Goal: Task Accomplishment & Management: Manage account settings

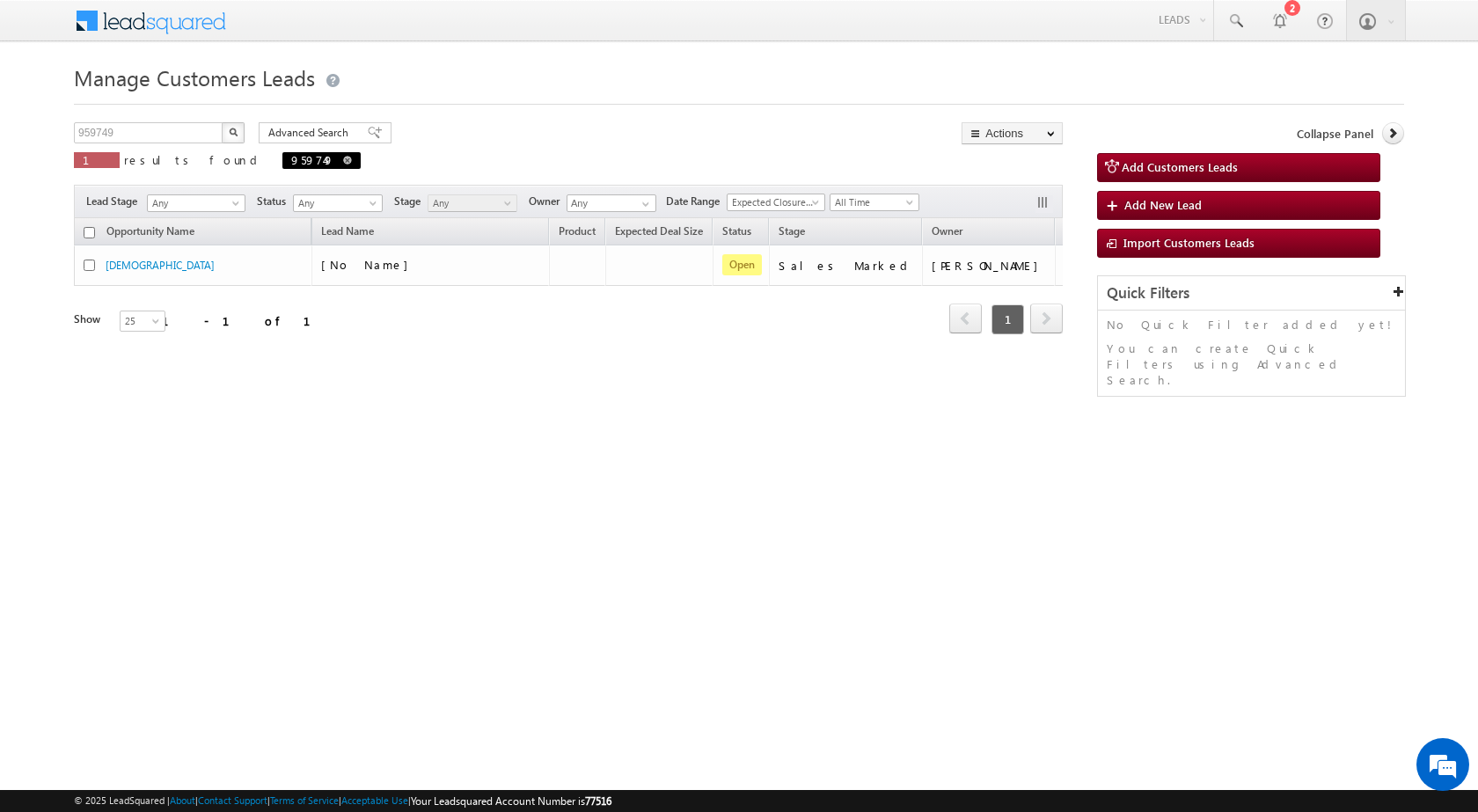
click at [343, 158] on span at bounding box center [348, 160] width 9 height 9
type input "Search Customers Leads"
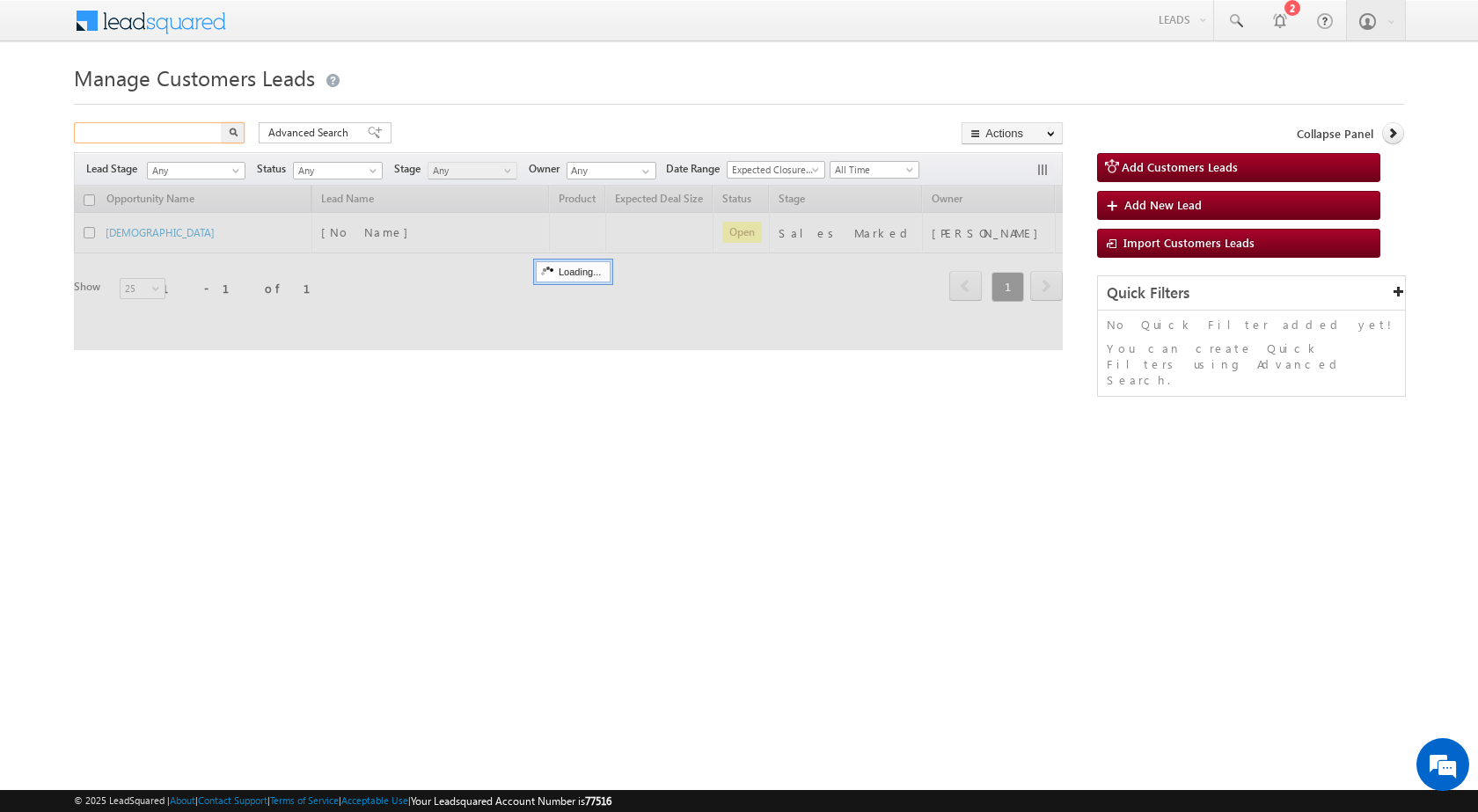
click at [163, 135] on input "text" at bounding box center [149, 133] width 151 height 22
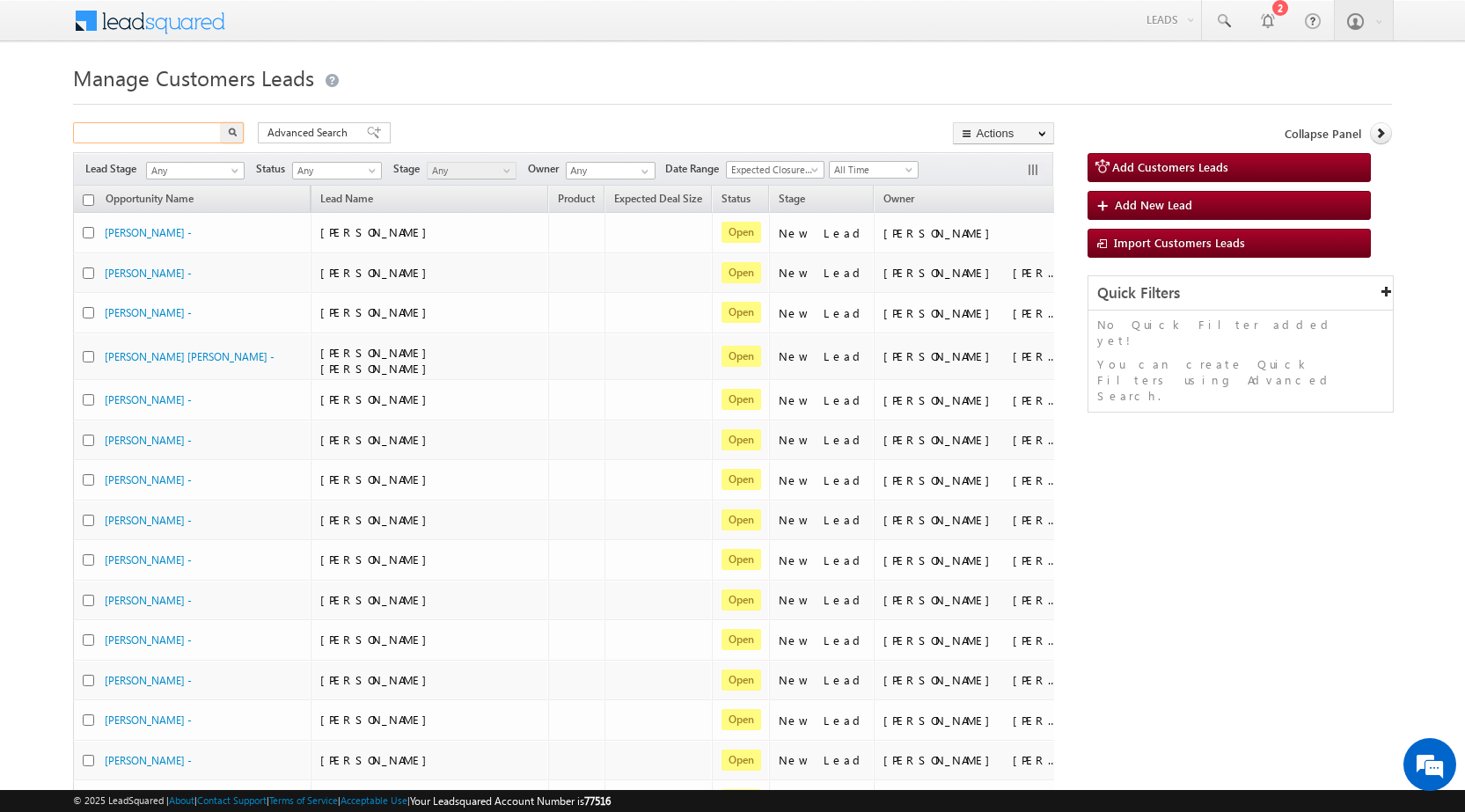
paste input "961300"
type input "961300"
click at [232, 134] on img "button" at bounding box center [232, 132] width 9 height 9
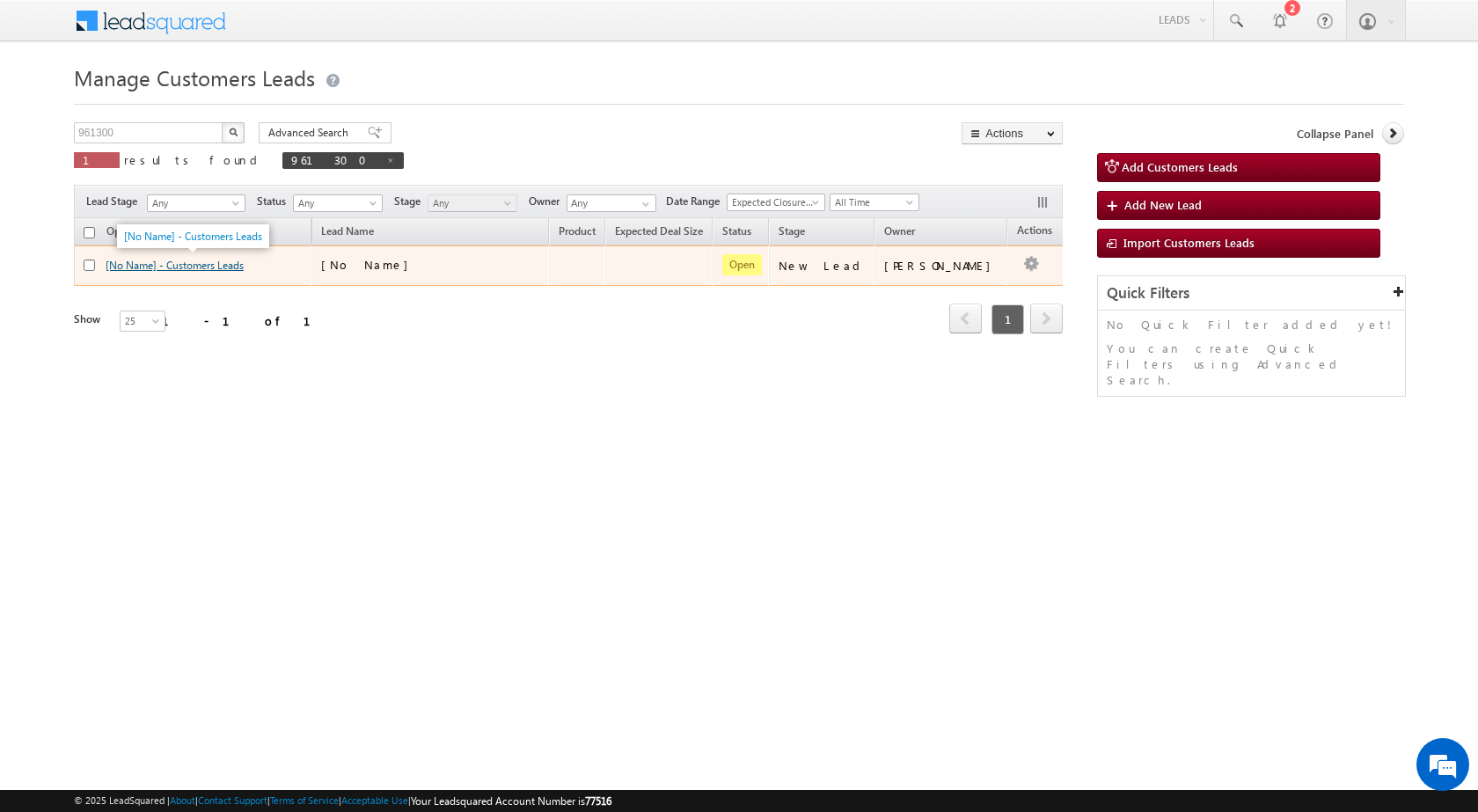
click at [199, 269] on link "[No Name] - Customers Leads" at bounding box center [175, 265] width 138 height 13
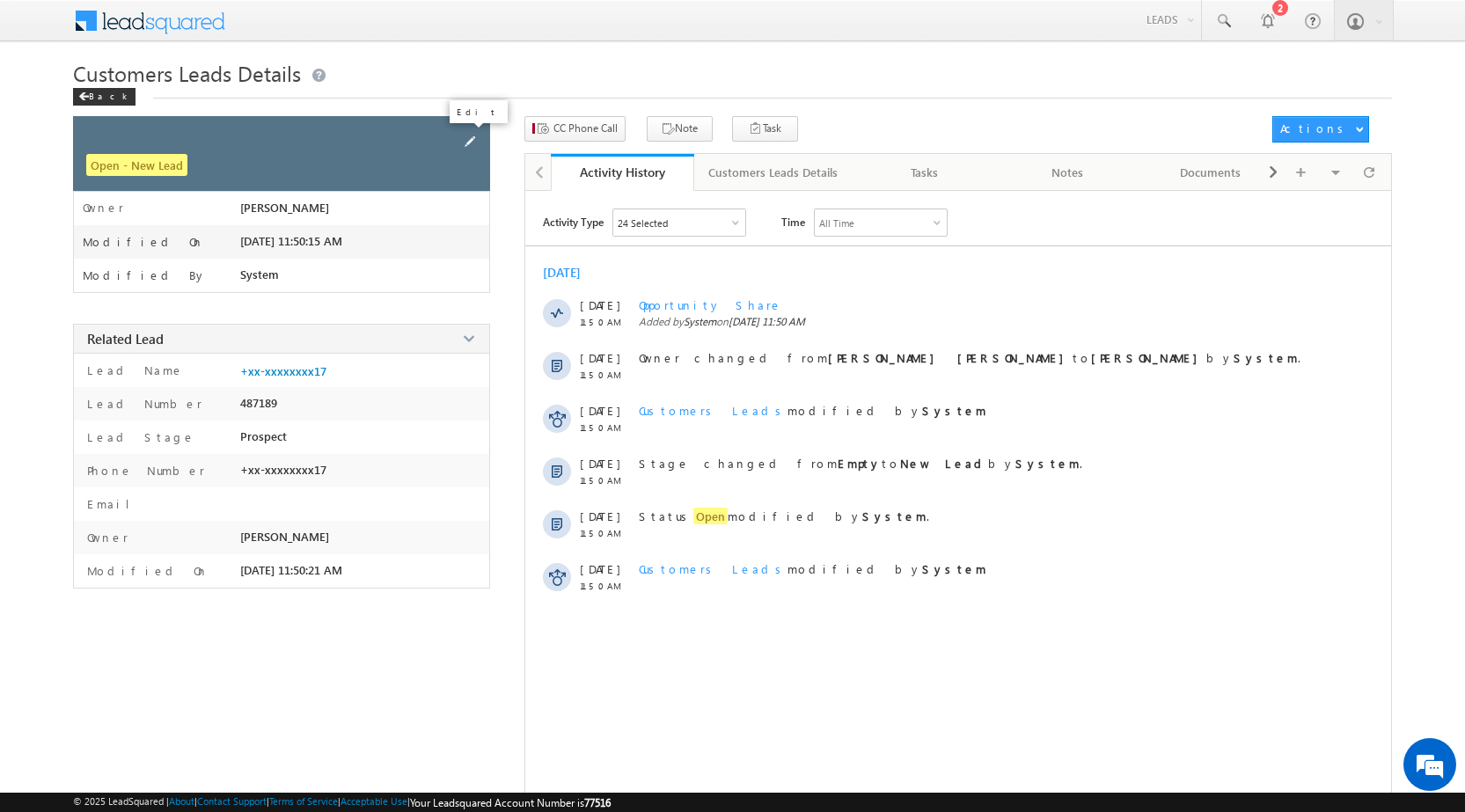
click at [472, 143] on span at bounding box center [470, 142] width 20 height 20
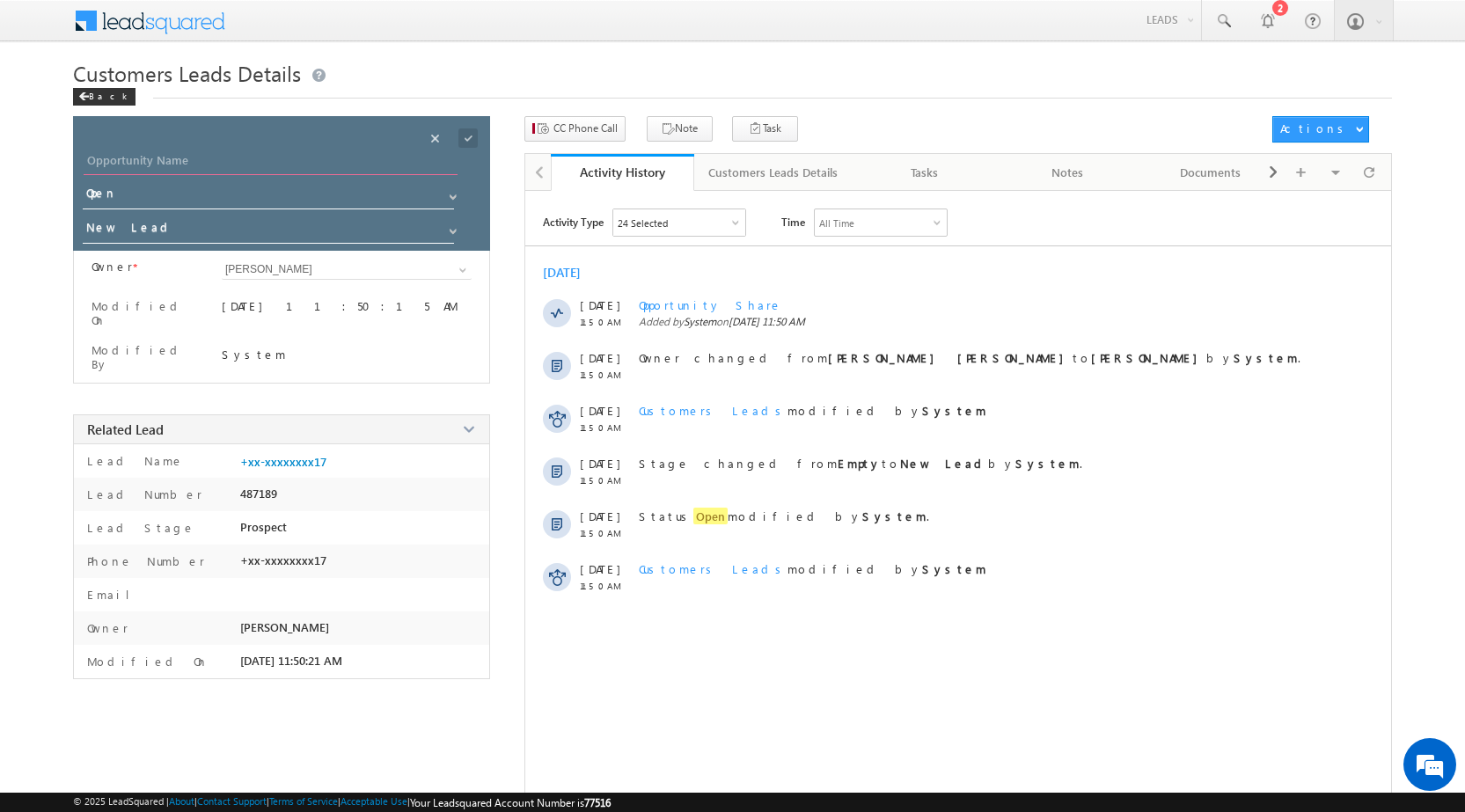
click at [159, 152] on input "Opportunity Name" at bounding box center [270, 162] width 374 height 24
paste input "[PERSON_NAME]"
type input "[PERSON_NAME]"
click at [136, 224] on input "New Lead" at bounding box center [269, 229] width 373 height 28
click at [141, 255] on link "Sales Marked" at bounding box center [269, 255] width 373 height 21
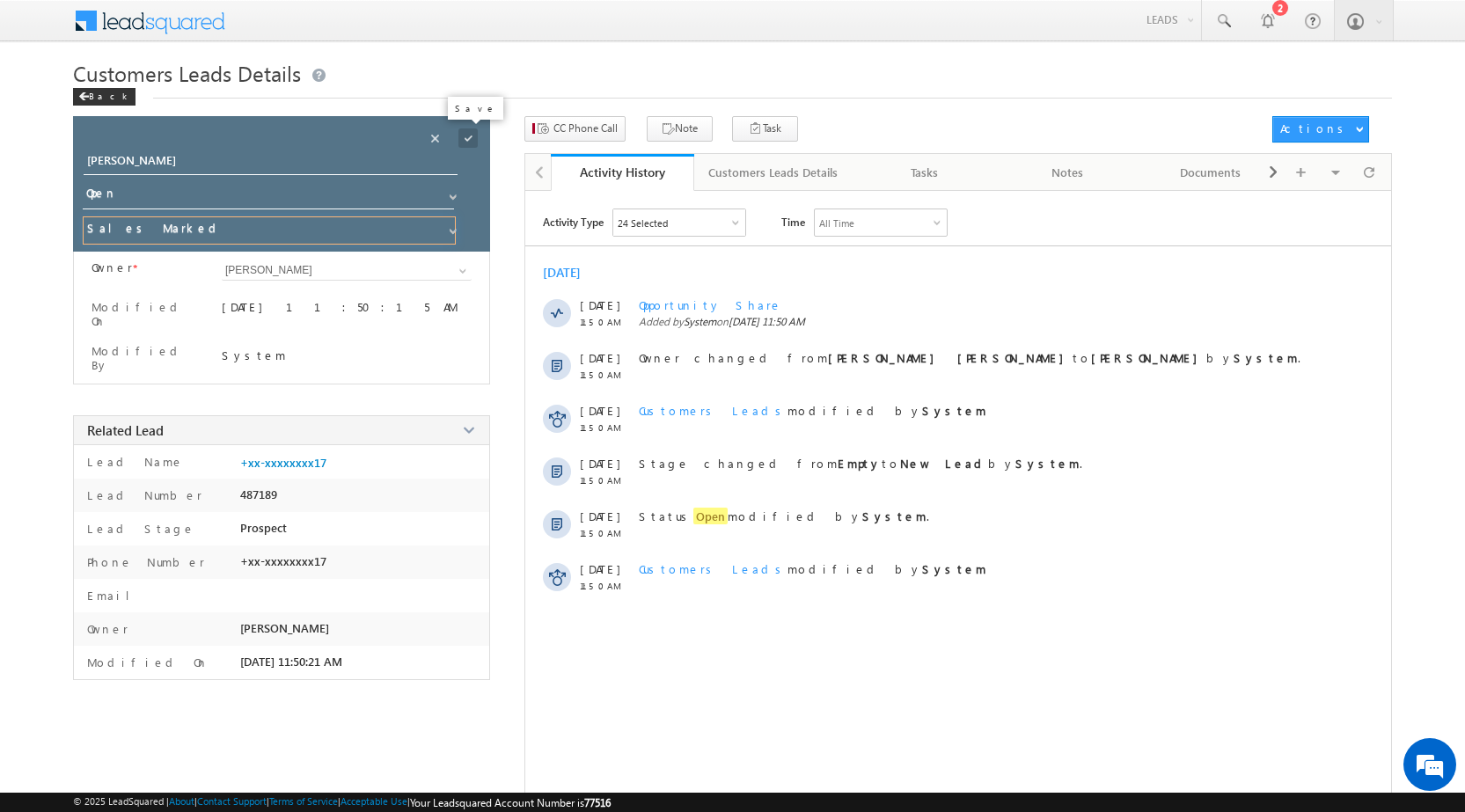
type input "Sales Marked"
click at [472, 136] on span at bounding box center [468, 138] width 20 height 20
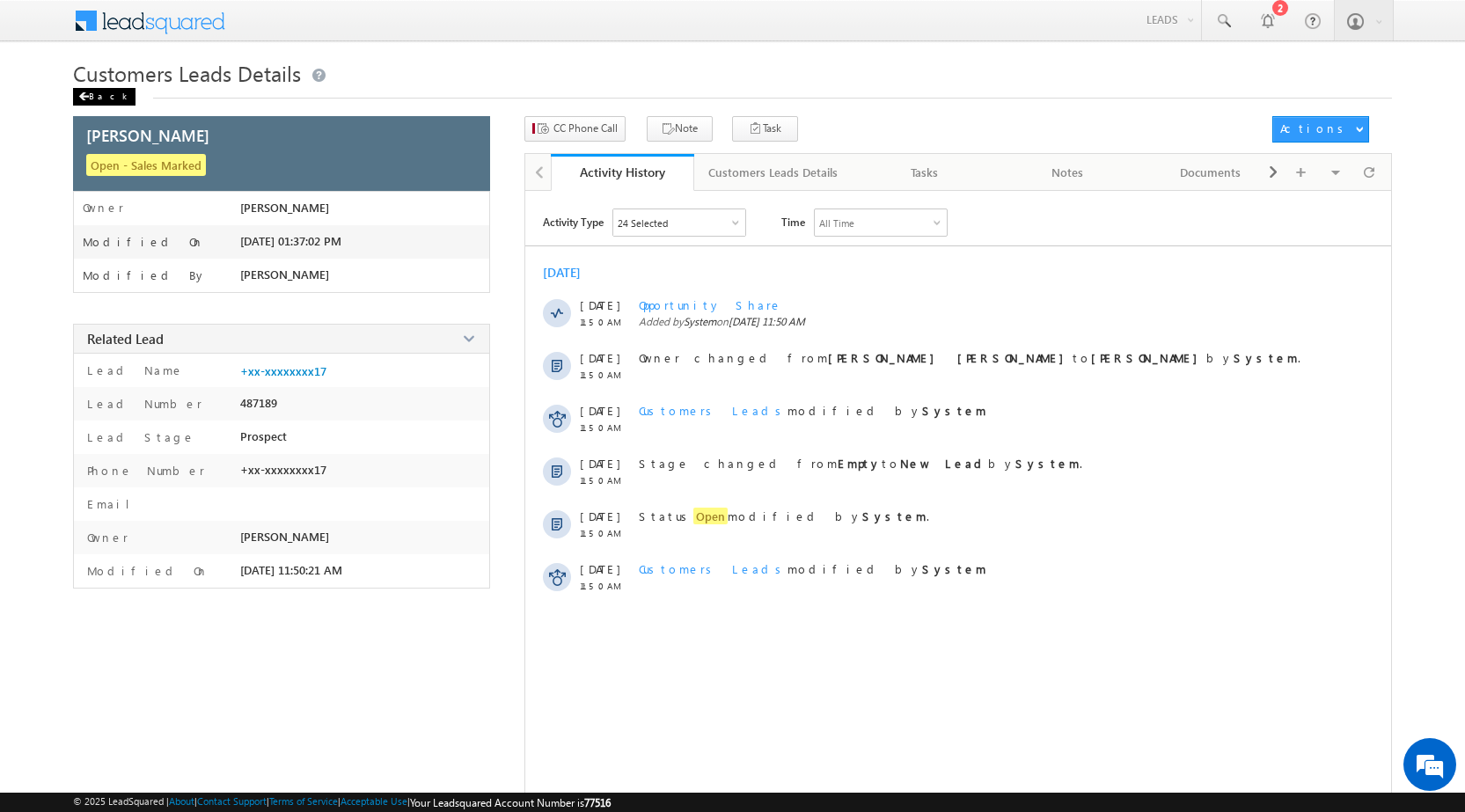
click at [97, 94] on div "Back" at bounding box center [104, 97] width 63 height 18
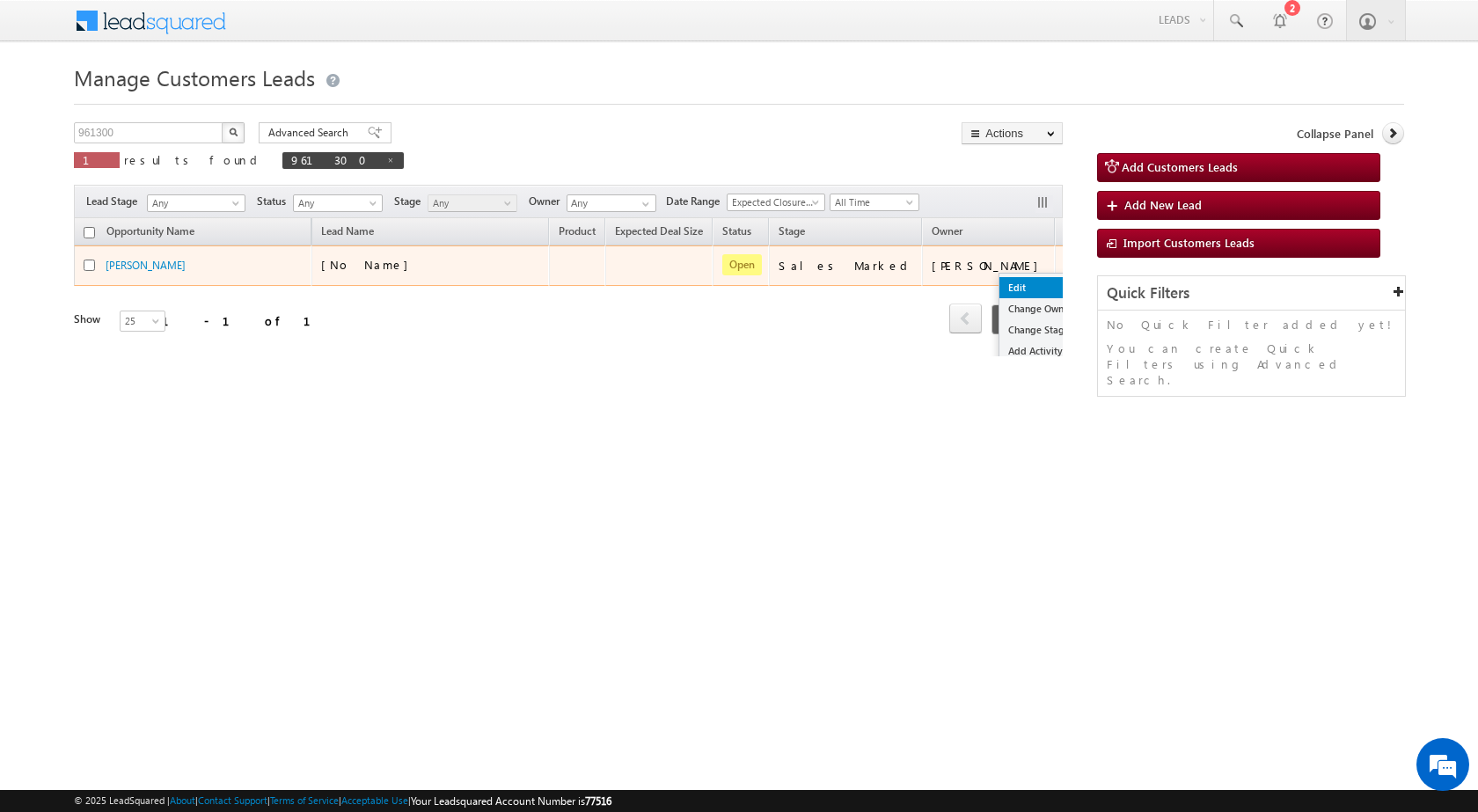
click at [999, 294] on link "Edit" at bounding box center [1043, 288] width 88 height 22
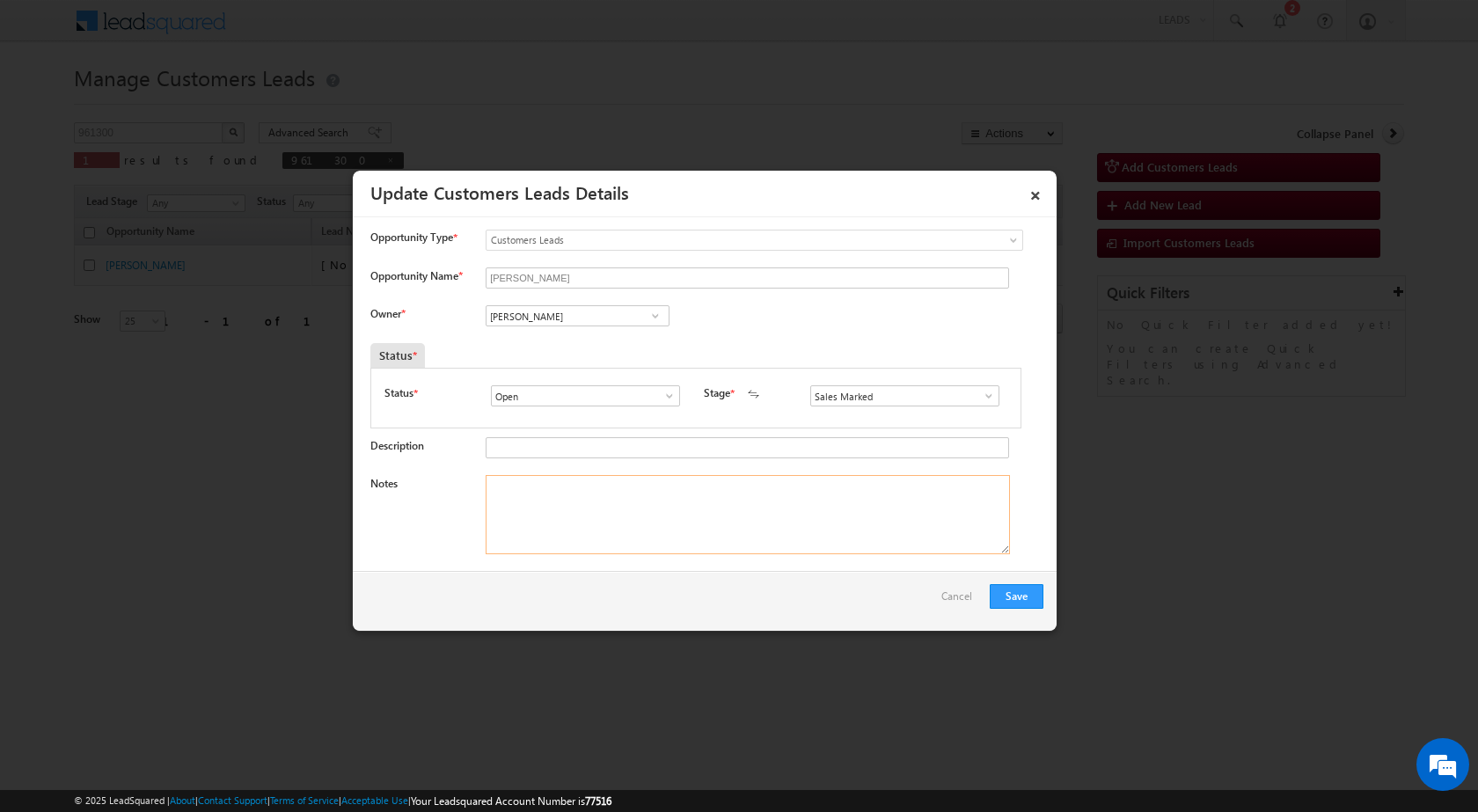
click at [592, 501] on textarea "Notes" at bounding box center [748, 514] width 524 height 79
paste textarea "961300 / Website Toll-free / Mobile no - 8650638617 / Name - Mohammad Alam / Cu…"
type textarea "961300 / Website Toll-free / Mobile no - 8650638617 / Name - Mohammad Alam / Cu…"
click at [577, 322] on input "[PERSON_NAME]" at bounding box center [577, 316] width 184 height 22
paste input "rana.singh@sgrlimited.in"
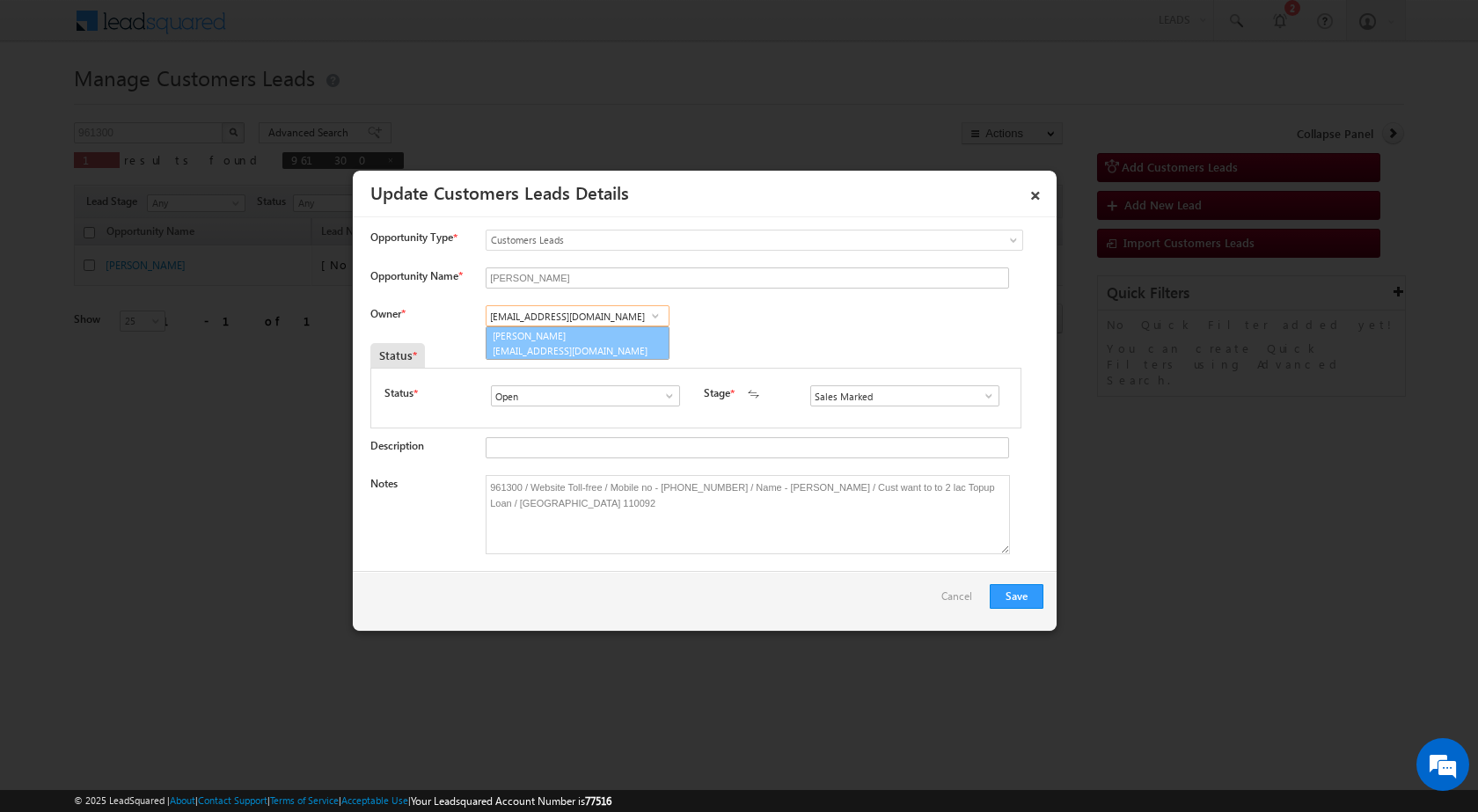
click at [532, 342] on link "Rana Sangram Singh rana.singh@sgrlimited.in" at bounding box center [577, 342] width 184 height 33
type input "Rana Sangram Singh"
click at [1003, 590] on button "Save" at bounding box center [1016, 596] width 54 height 24
